Goal: Task Accomplishment & Management: Use online tool/utility

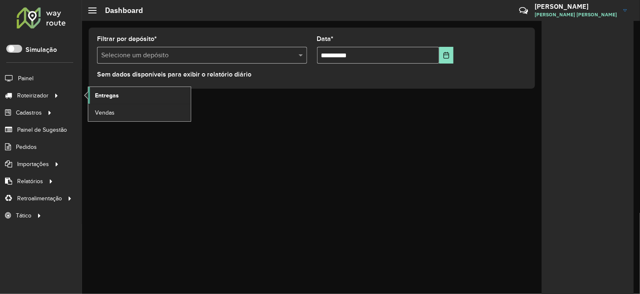
click at [109, 88] on link "Entregas" at bounding box center [139, 95] width 103 height 17
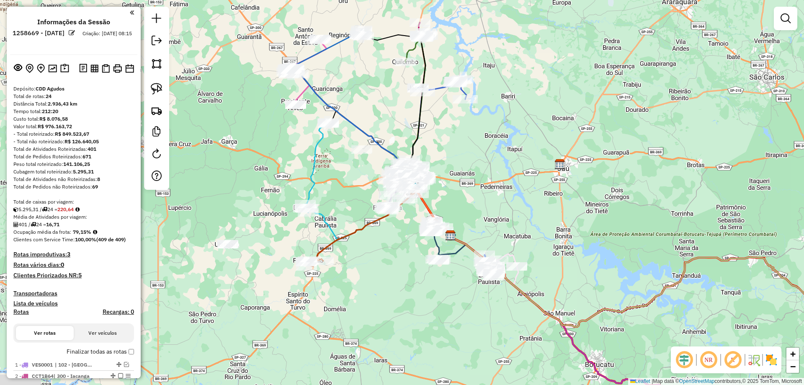
drag, startPoint x: 532, startPoint y: 143, endPoint x: 580, endPoint y: 186, distance: 64.9
click at [580, 186] on div "Janela de atendimento Grade de atendimento Capacidade Transportadoras Veículos …" at bounding box center [402, 192] width 804 height 385
drag, startPoint x: 46, startPoint y: 95, endPoint x: 57, endPoint y: 96, distance: 10.9
click at [57, 96] on div "Total de rotas: 24" at bounding box center [73, 97] width 121 height 8
drag, startPoint x: 50, startPoint y: 103, endPoint x: 83, endPoint y: 105, distance: 33.5
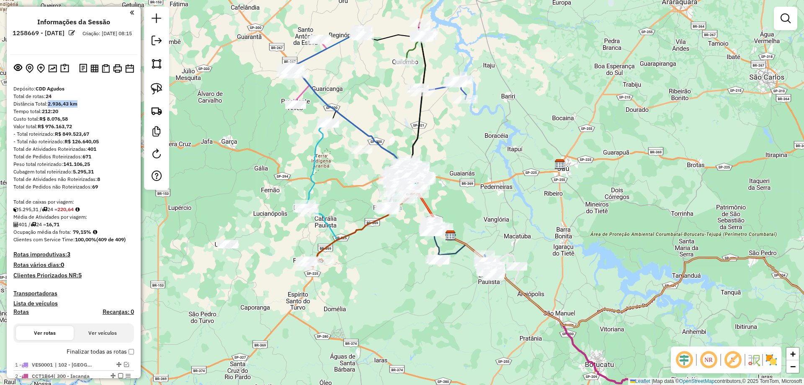
click at [83, 105] on div "Distância Total: 2.936,43 km" at bounding box center [73, 104] width 121 height 8
click at [99, 178] on strong "8" at bounding box center [98, 179] width 3 height 6
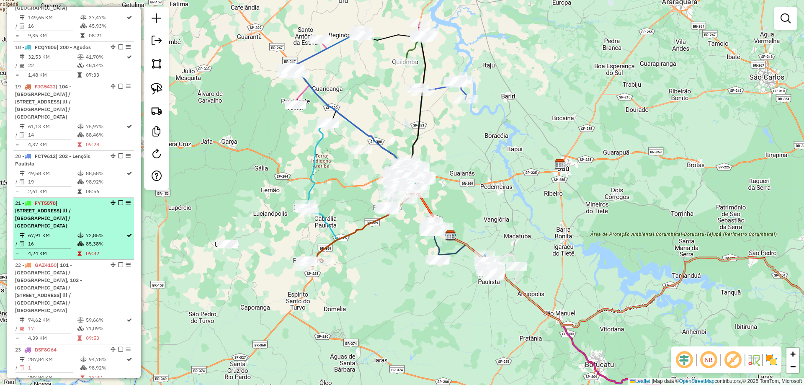
scroll to position [1340, 0]
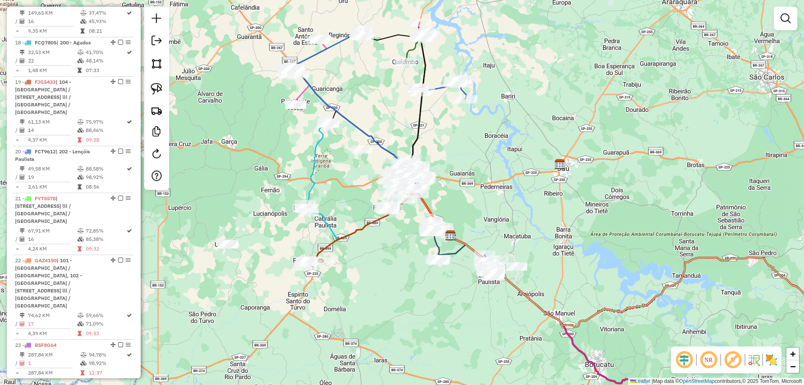
select select "**********"
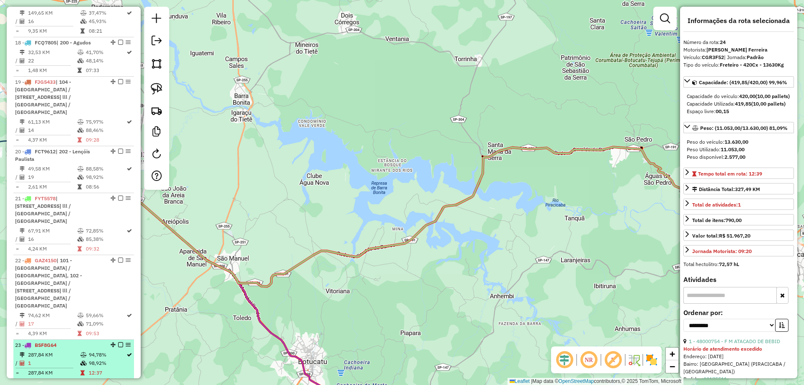
click at [80, 294] on icon at bounding box center [83, 362] width 6 height 5
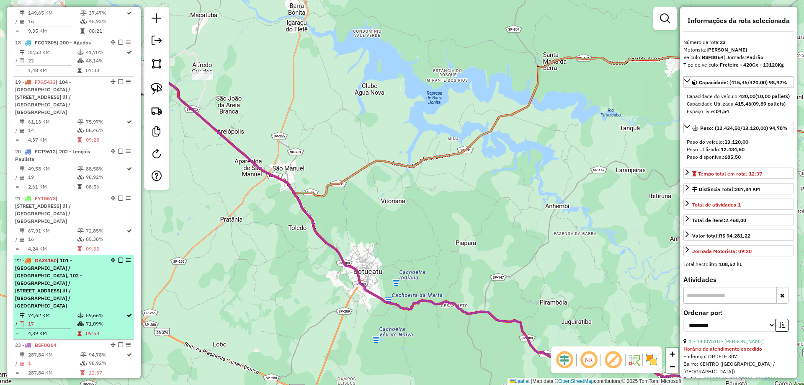
click at [82, 294] on td at bounding box center [81, 323] width 8 height 8
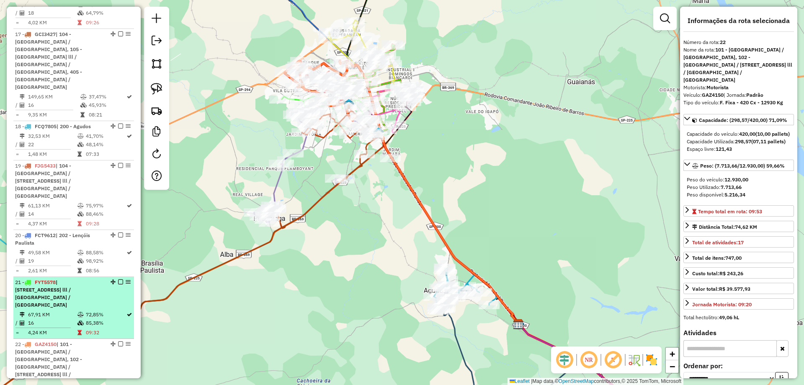
click at [89, 277] on li "21 - FYT5578 | 103 - [GEOGRAPHIC_DATA] / [GEOGRAPHIC_DATA], 105 - [GEOGRAPHIC_D…" at bounding box center [73, 308] width 121 height 62
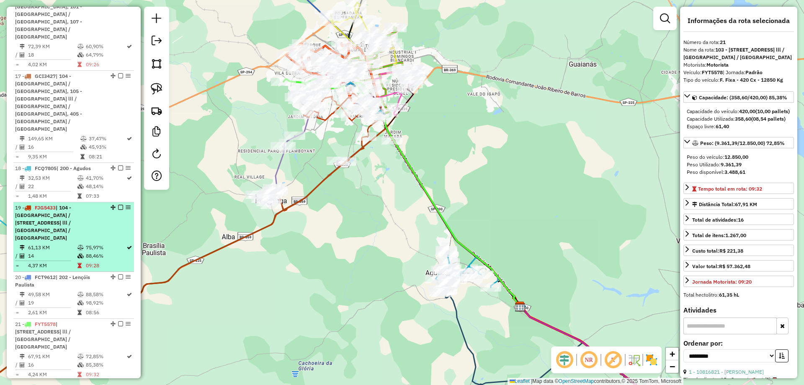
click at [93, 252] on td "88,46%" at bounding box center [105, 256] width 41 height 8
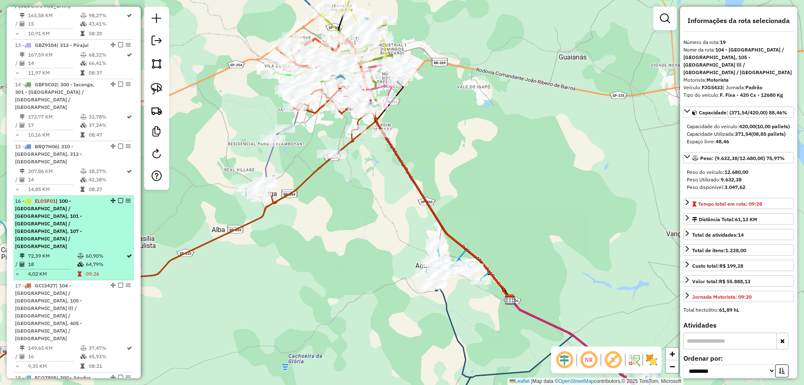
click at [88, 252] on td "60,90%" at bounding box center [105, 256] width 41 height 8
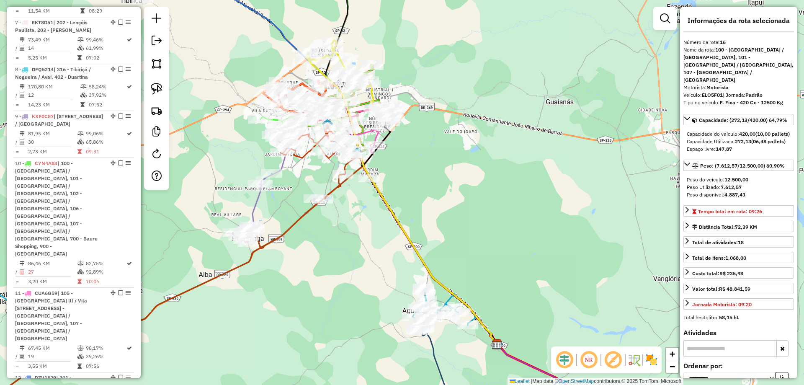
scroll to position [544, 0]
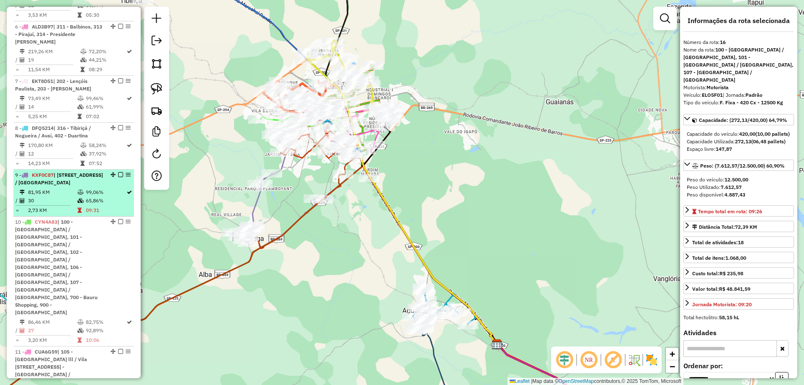
click at [84, 185] on span "| [STREET_ADDRESS] / [GEOGRAPHIC_DATA]" at bounding box center [59, 179] width 88 height 14
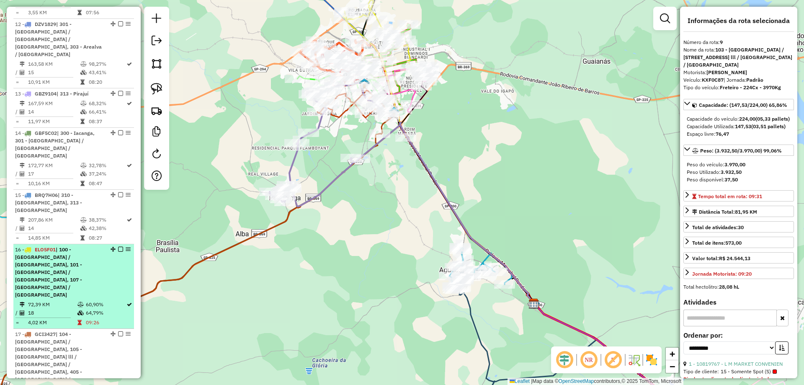
scroll to position [963, 0]
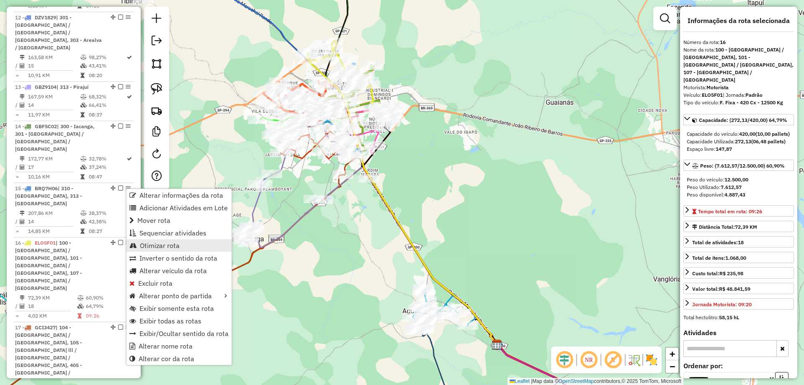
click at [158, 240] on link "Otimizar rota" at bounding box center [178, 245] width 105 height 13
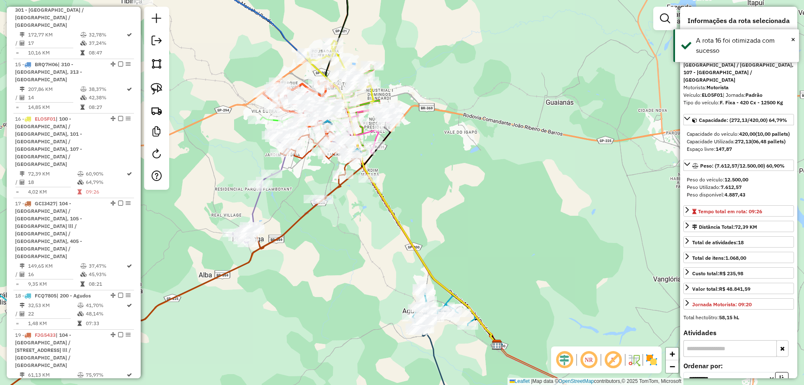
scroll to position [1141, 0]
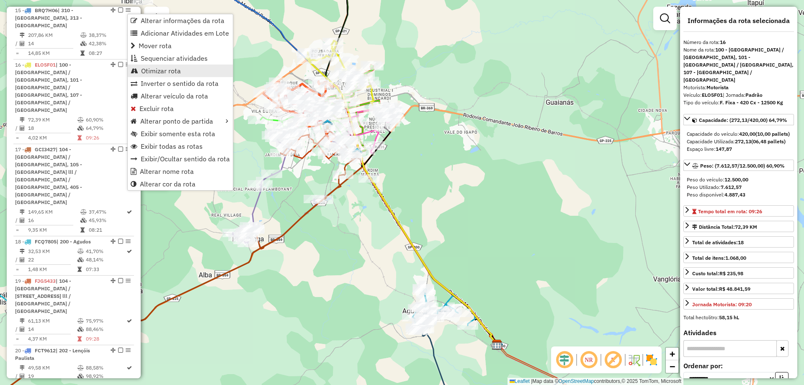
click at [165, 72] on span "Otimizar rota" at bounding box center [161, 70] width 40 height 7
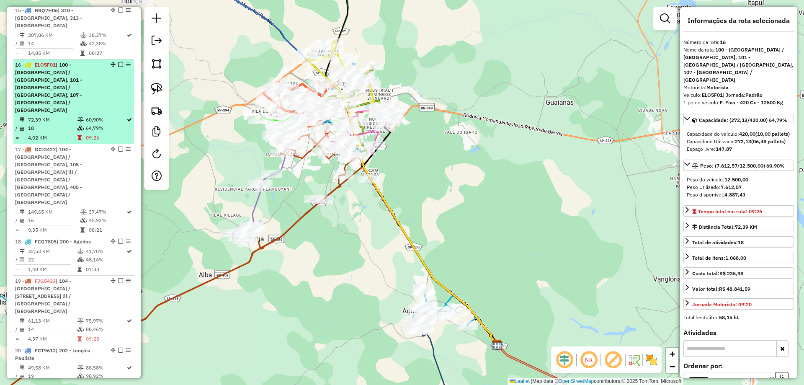
click at [119, 62] on em at bounding box center [120, 64] width 5 height 5
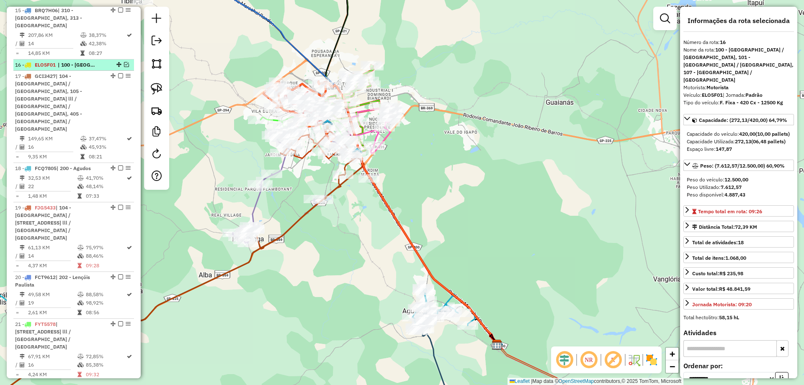
click at [119, 62] on div at bounding box center [117, 64] width 25 height 5
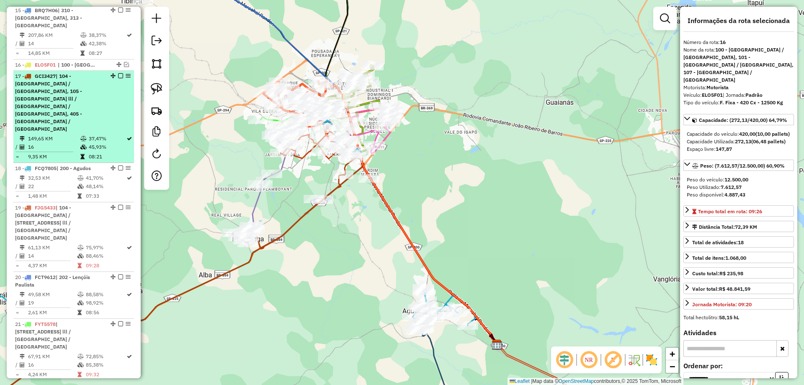
scroll to position [1099, 0]
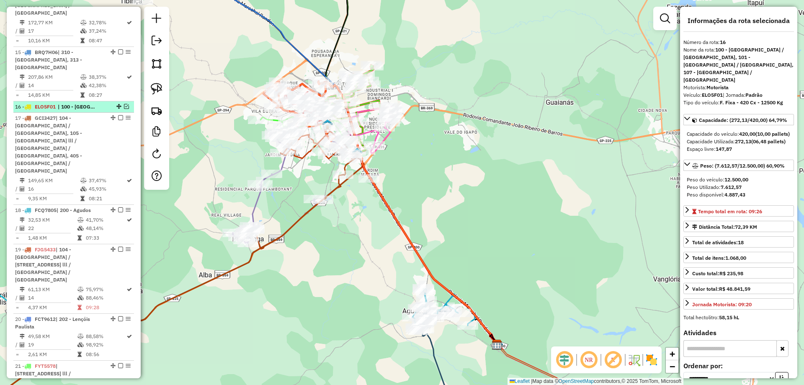
click at [124, 104] on em at bounding box center [126, 106] width 5 height 5
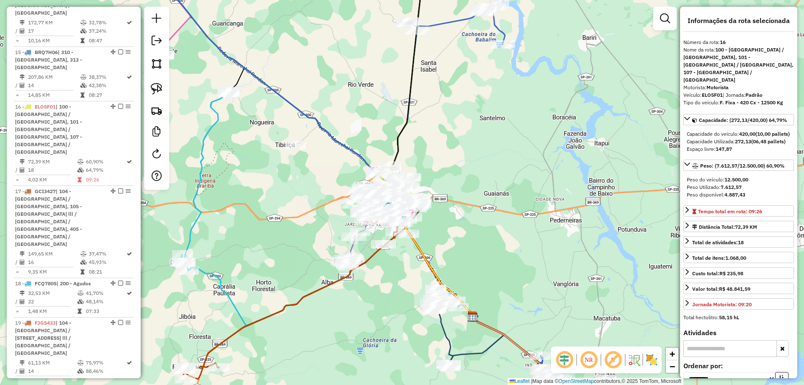
drag, startPoint x: 302, startPoint y: 282, endPoint x: 362, endPoint y: 290, distance: 60.3
click at [362, 290] on div "Janela de atendimento Grade de atendimento Capacidade Transportadoras Veículos …" at bounding box center [402, 192] width 804 height 385
drag, startPoint x: 261, startPoint y: 259, endPoint x: 280, endPoint y: 231, distance: 33.8
click at [280, 231] on div "Janela de atendimento Grade de atendimento Capacidade Transportadoras Veículos …" at bounding box center [402, 192] width 804 height 385
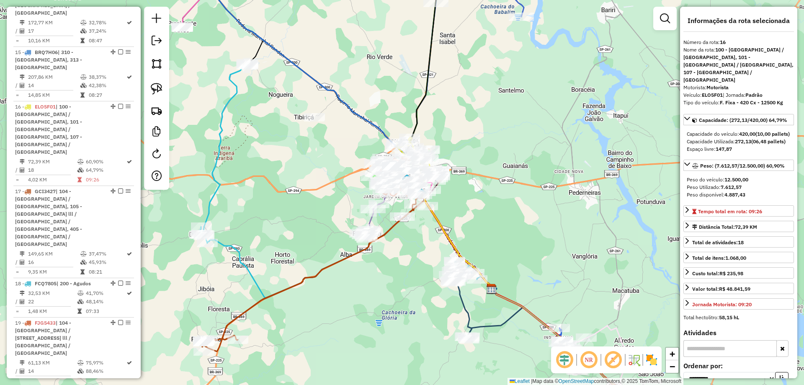
drag, startPoint x: 309, startPoint y: 226, endPoint x: 357, endPoint y: 202, distance: 53.5
click at [357, 202] on div "Janela de atendimento Grade de atendimento Capacidade Transportadoras Veículos …" at bounding box center [402, 192] width 804 height 385
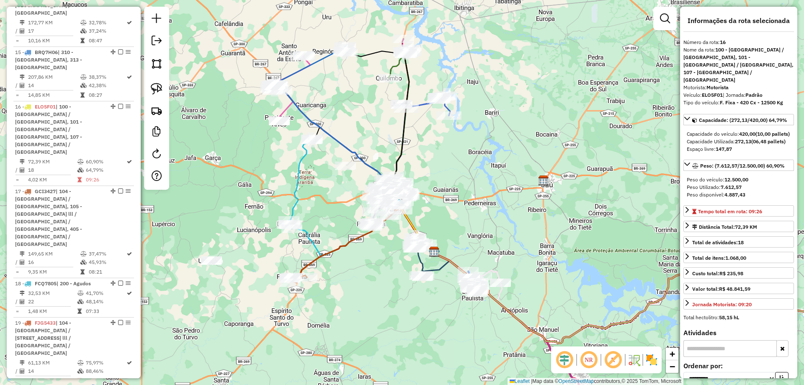
drag, startPoint x: 320, startPoint y: 250, endPoint x: 213, endPoint y: 233, distance: 108.0
click at [300, 270] on icon at bounding box center [345, 243] width 113 height 76
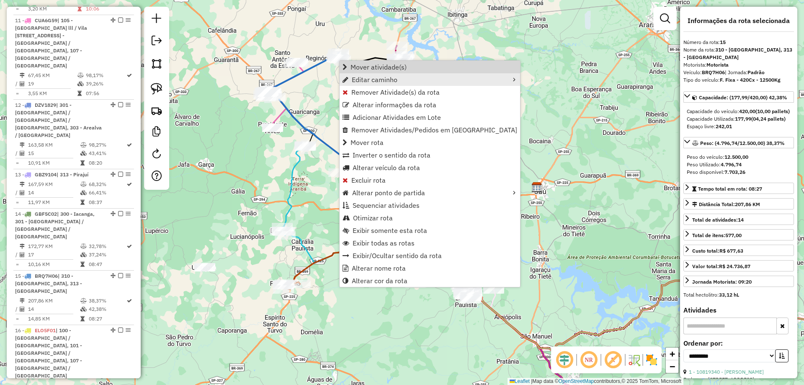
scroll to position [1094, 0]
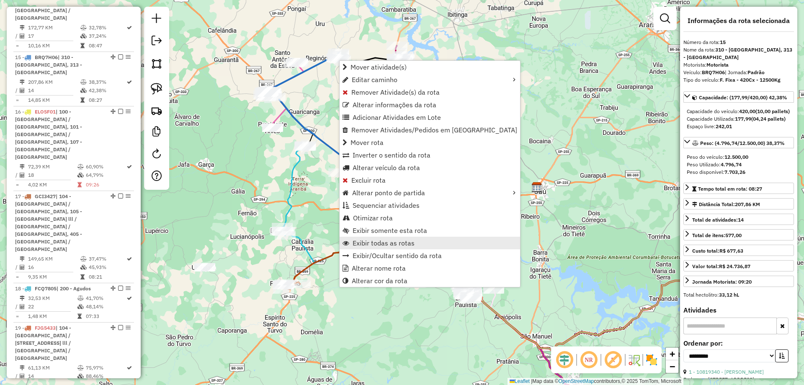
click at [399, 239] on span "Exibir todas as rotas" at bounding box center [383, 242] width 62 height 7
click at [393, 231] on span "Exibir somente esta rota" at bounding box center [389, 229] width 75 height 7
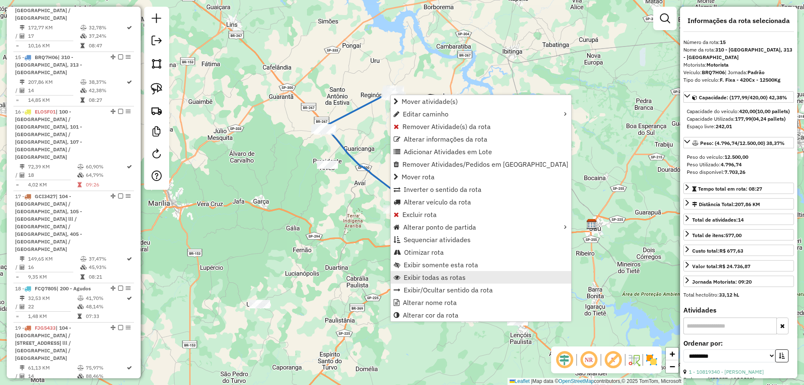
click at [437, 274] on span "Exibir todas as rotas" at bounding box center [435, 277] width 62 height 7
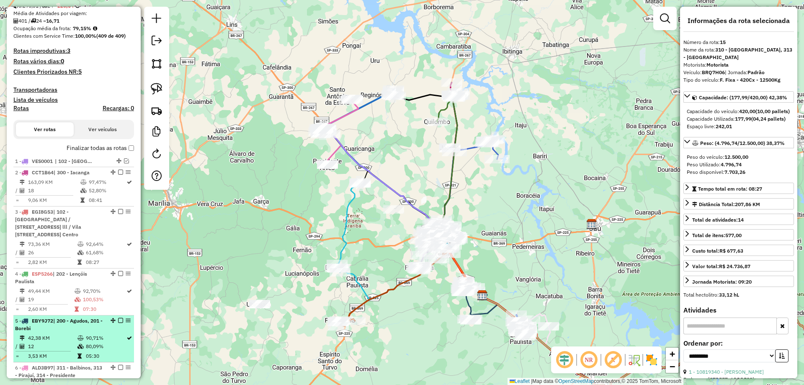
scroll to position [5, 0]
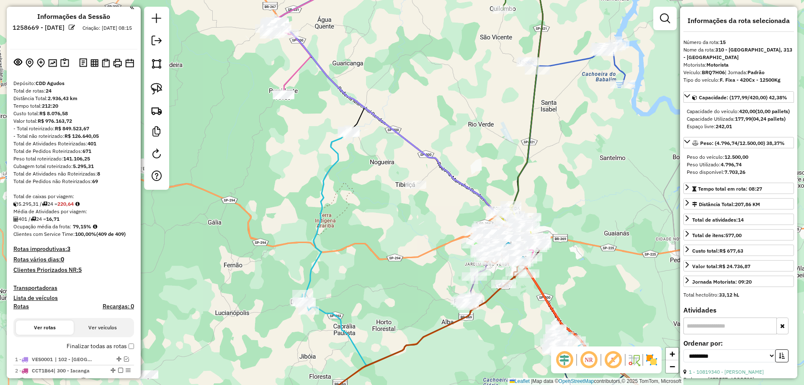
drag, startPoint x: 462, startPoint y: 270, endPoint x: 351, endPoint y: 258, distance: 112.0
click at [351, 259] on div "Janela de atendimento Grade de atendimento Capacidade Transportadoras Veículos …" at bounding box center [402, 192] width 804 height 385
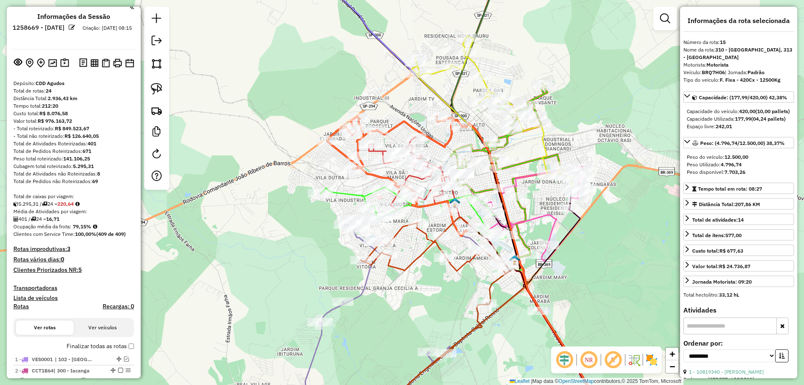
drag, startPoint x: 352, startPoint y: 257, endPoint x: 300, endPoint y: 278, distance: 56.1
click at [300, 278] on div "Janela de atendimento Grade de atendimento Capacidade Transportadoras Veículos …" at bounding box center [402, 192] width 804 height 385
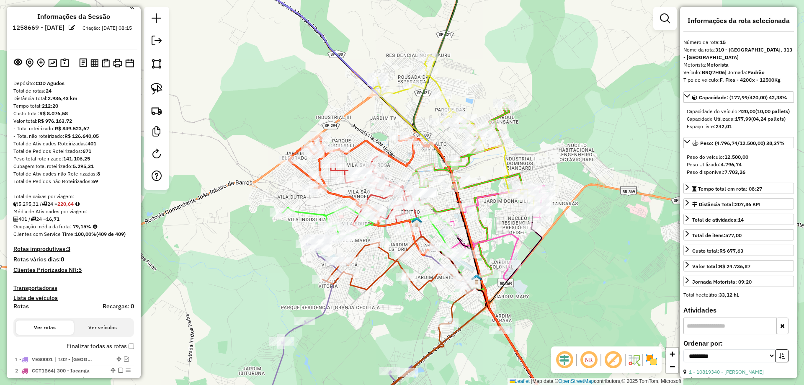
drag, startPoint x: 302, startPoint y: 251, endPoint x: 288, endPoint y: 257, distance: 14.6
click at [288, 257] on div "Janela de atendimento Grade de atendimento Capacidade Transportadoras Veículos …" at bounding box center [402, 192] width 804 height 385
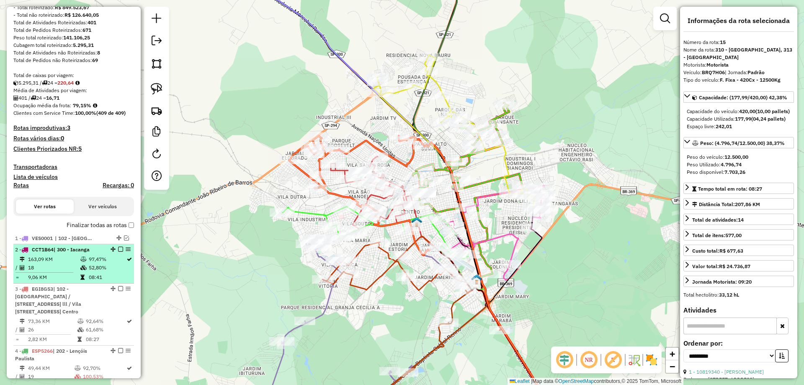
scroll to position [131, 0]
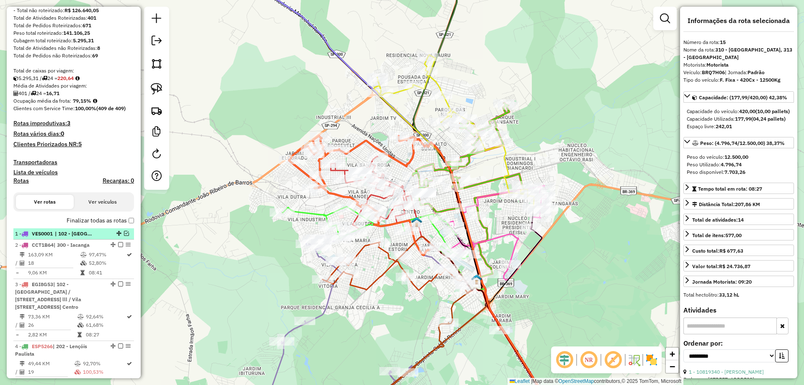
click at [123, 237] on div "1 - VES0001 | 102 - [GEOGRAPHIC_DATA] / [STREET_ADDRESS] lll / [GEOGRAPHIC_DATA…" at bounding box center [73, 234] width 117 height 8
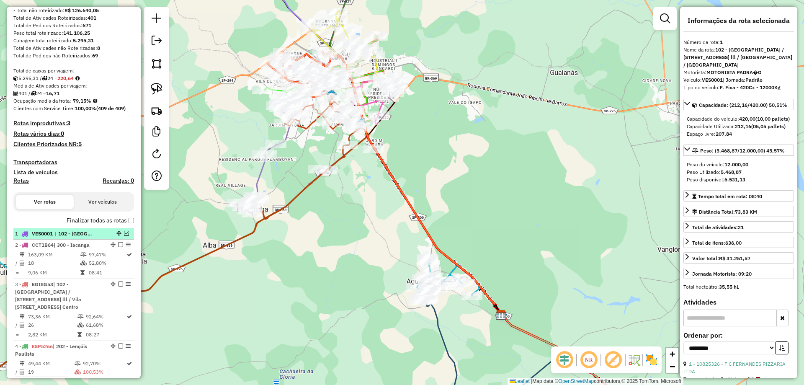
click at [123, 236] on div "1 - VES0001 | 102 - [GEOGRAPHIC_DATA] / [STREET_ADDRESS] lll / [GEOGRAPHIC_DATA…" at bounding box center [73, 234] width 117 height 8
click at [124, 234] on em at bounding box center [126, 233] width 5 height 5
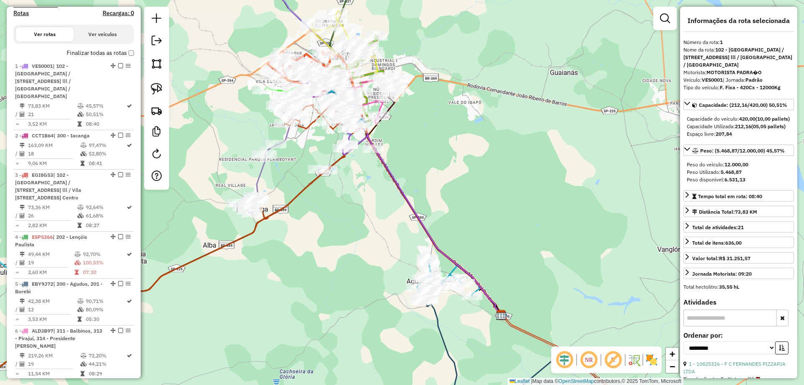
scroll to position [47, 0]
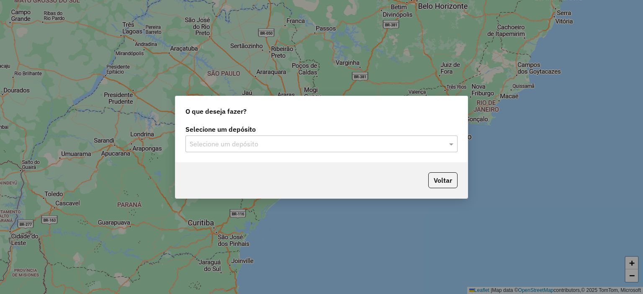
click at [246, 150] on div "Selecione um depósito" at bounding box center [321, 144] width 272 height 17
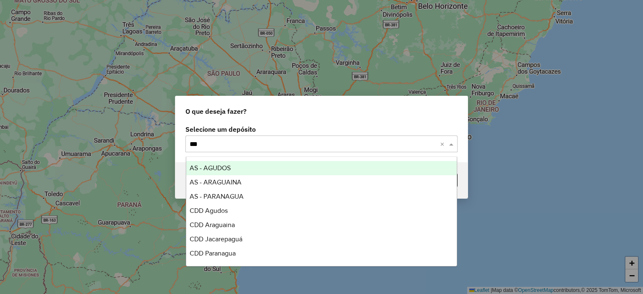
type input "****"
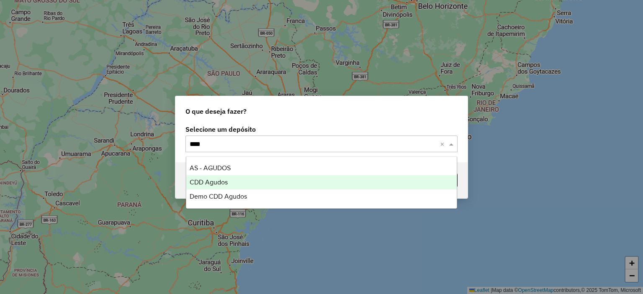
click at [221, 176] on div "CDD Agudos" at bounding box center [321, 182] width 271 height 14
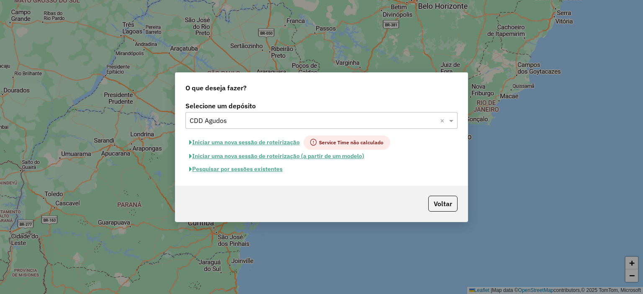
click at [249, 170] on button "Pesquisar por sessões existentes" at bounding box center [235, 169] width 101 height 13
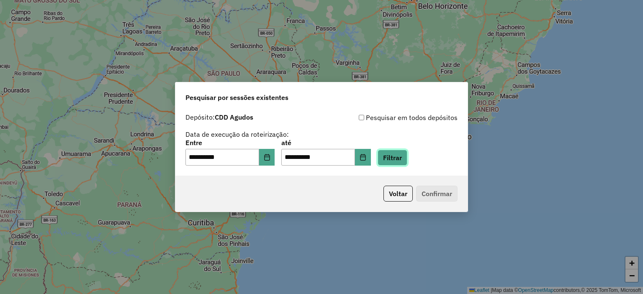
click at [401, 160] on button "Filtrar" at bounding box center [393, 158] width 30 height 16
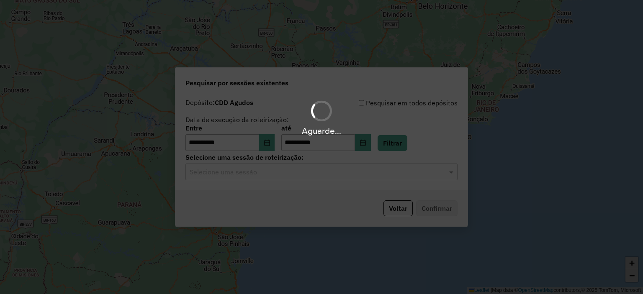
click at [301, 179] on div "Aguarde..." at bounding box center [321, 147] width 643 height 294
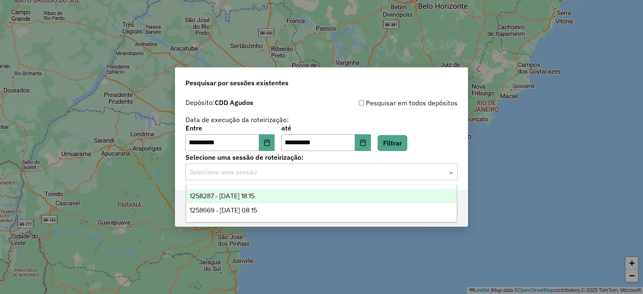
click at [301, 179] on div "Selecione uma sessão" at bounding box center [321, 172] width 272 height 17
click at [283, 199] on div "1258287 - 03/09/2025 18:15" at bounding box center [321, 196] width 271 height 14
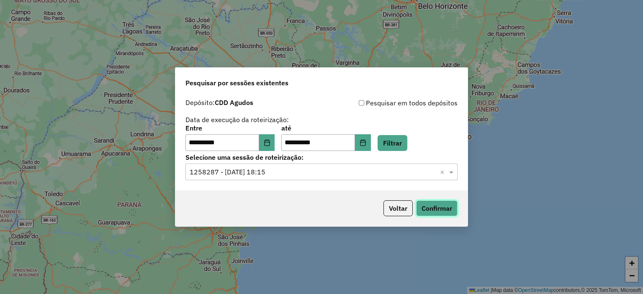
click at [434, 215] on button "Confirmar" at bounding box center [436, 209] width 41 height 16
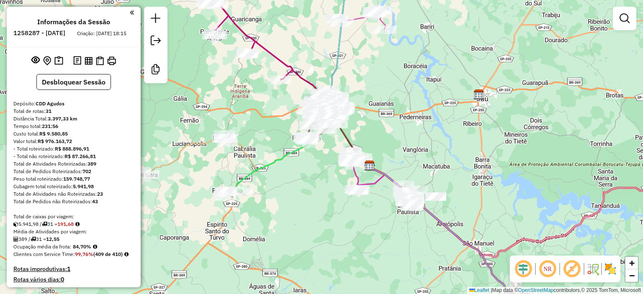
drag, startPoint x: 244, startPoint y: 191, endPoint x: 291, endPoint y: 208, distance: 49.0
click at [291, 208] on div "Janela de atendimento Grade de atendimento Capacidade Transportadoras Veículos …" at bounding box center [321, 147] width 643 height 294
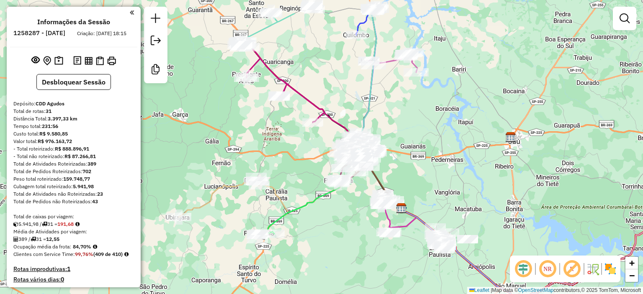
drag, startPoint x: 298, startPoint y: 204, endPoint x: 330, endPoint y: 247, distance: 53.2
click at [330, 247] on div "Janela de atendimento Grade de atendimento Capacidade Transportadoras Veículos …" at bounding box center [321, 147] width 643 height 294
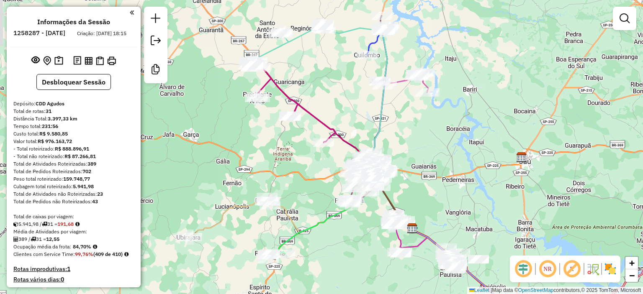
drag, startPoint x: 328, startPoint y: 244, endPoint x: 339, endPoint y: 264, distance: 22.9
click at [339, 264] on div "Janela de atendimento Grade de atendimento Capacidade Transportadoras Veículos …" at bounding box center [321, 147] width 643 height 294
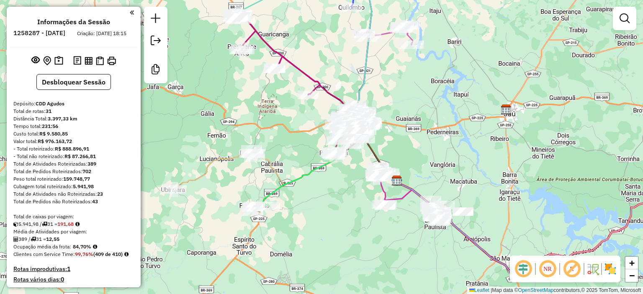
drag, startPoint x: 256, startPoint y: 215, endPoint x: 232, endPoint y: 182, distance: 40.8
click at [232, 182] on div "Janela de atendimento Grade de atendimento Capacidade Transportadoras Veículos …" at bounding box center [321, 147] width 643 height 294
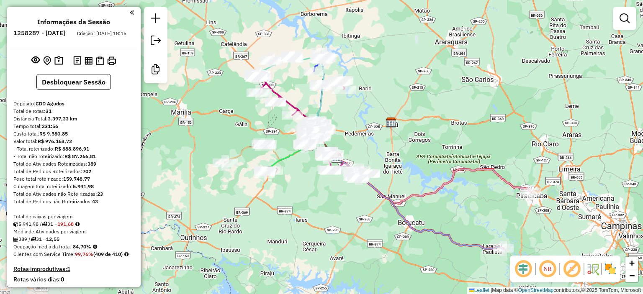
drag, startPoint x: 330, startPoint y: 243, endPoint x: 338, endPoint y: 238, distance: 9.2
click at [338, 238] on div "Janela de atendimento Grade de atendimento Capacidade Transportadoras Veículos …" at bounding box center [321, 147] width 643 height 294
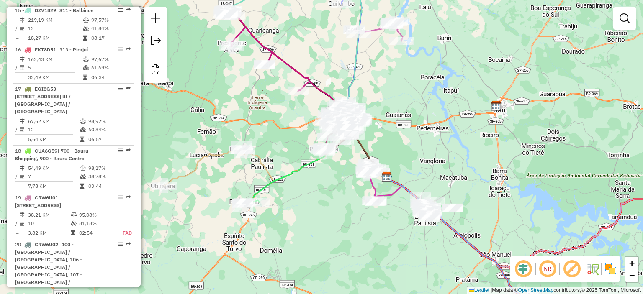
scroll to position [1162, 0]
